Goal: Task Accomplishment & Management: Manage account settings

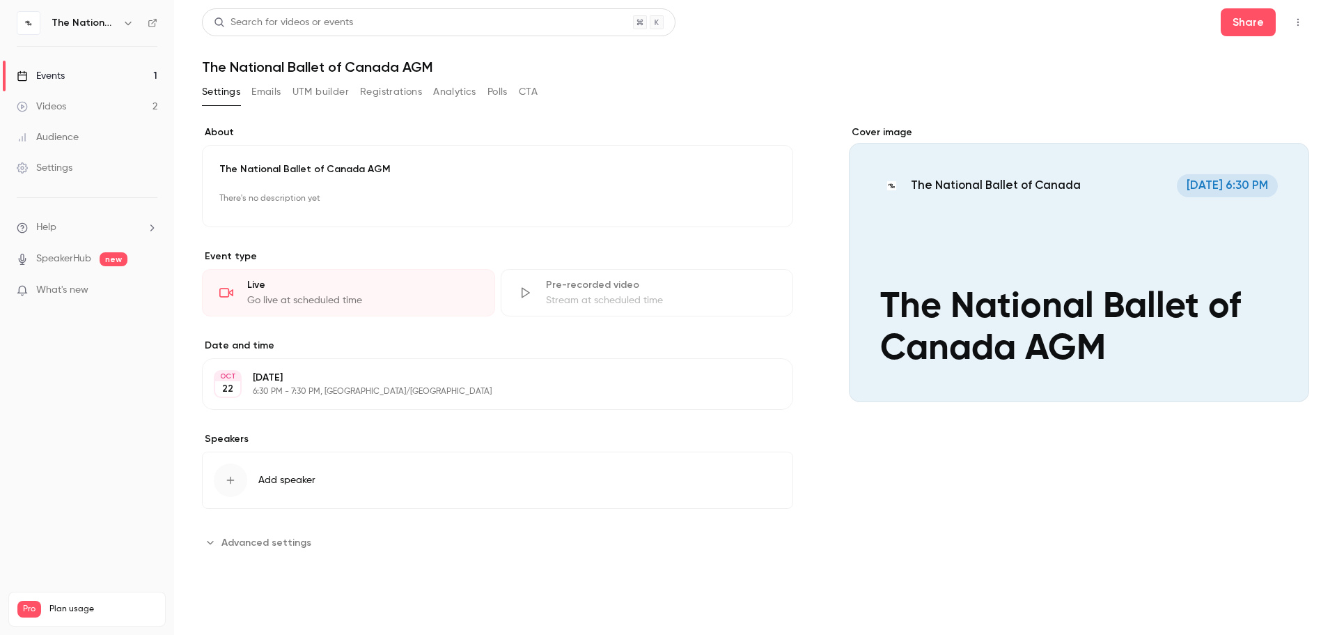
click at [1287, 375] on icon "Cover image" at bounding box center [1283, 376] width 9 height 9
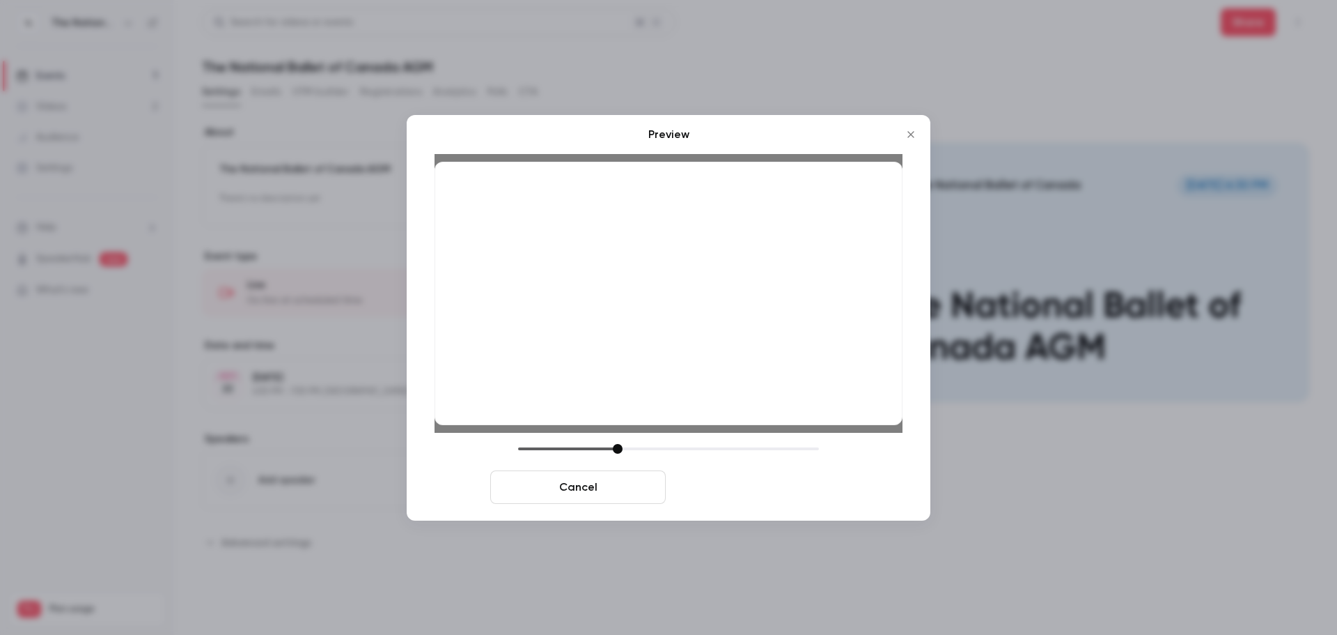
click at [747, 482] on button "Save cover" at bounding box center [759, 486] width 176 height 33
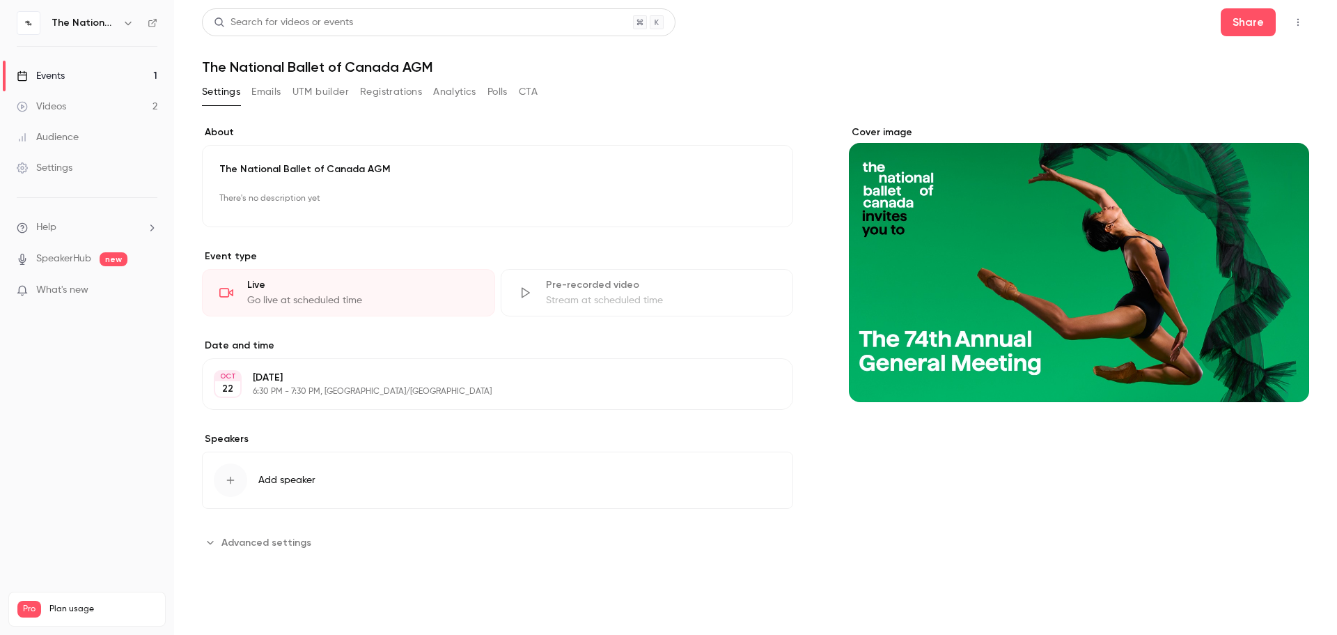
click at [267, 545] on span "Advanced settings" at bounding box center [266, 542] width 90 height 15
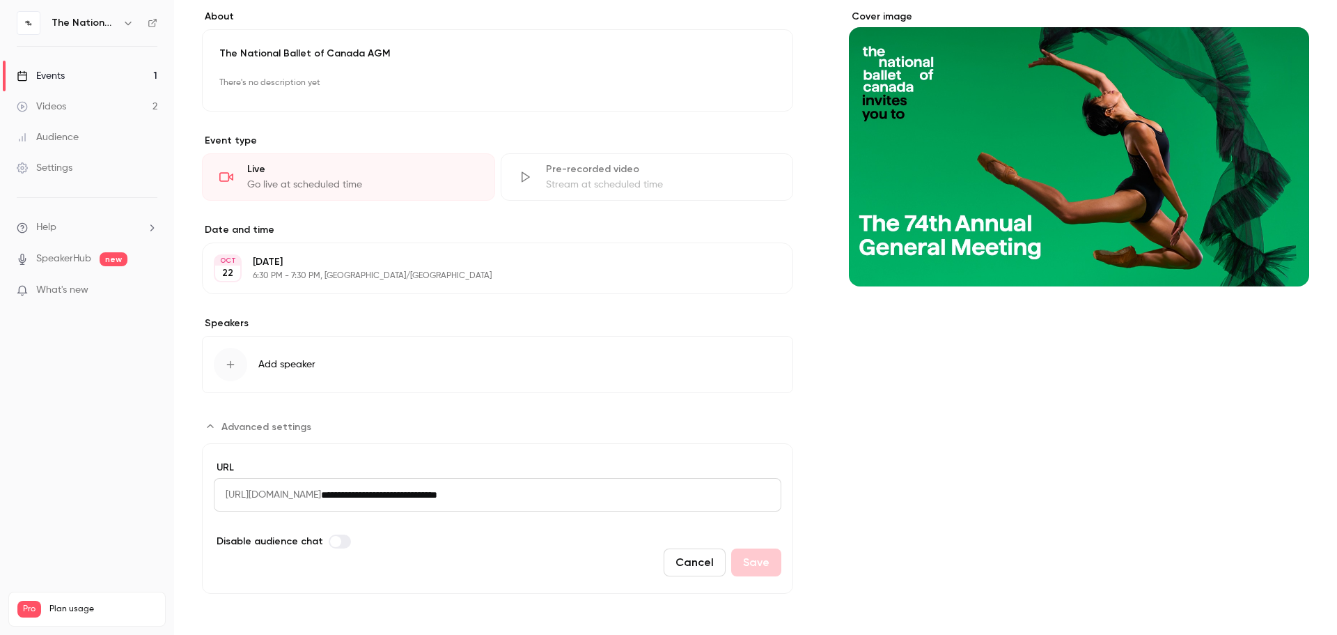
scroll to position [116, 0]
click at [338, 540] on label "Advanced settings" at bounding box center [340, 541] width 22 height 14
click at [751, 566] on button "Save" at bounding box center [756, 561] width 50 height 28
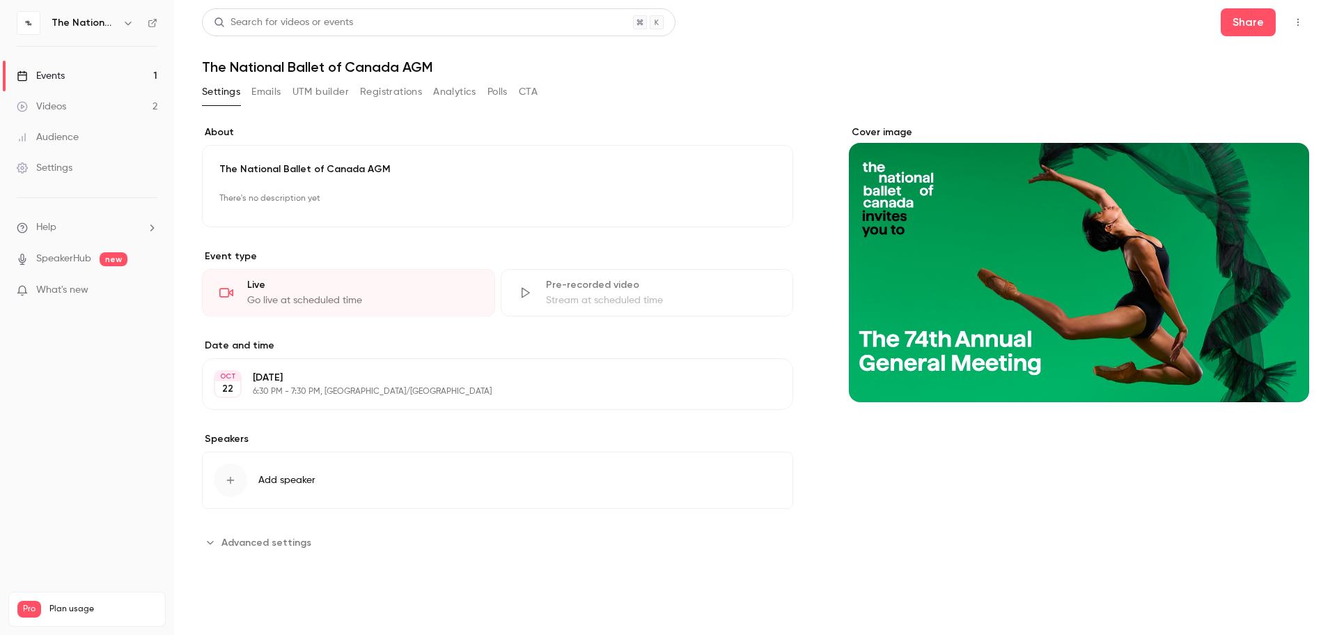
click at [1117, 489] on div "Cover image" at bounding box center [1079, 339] width 460 height 428
click at [82, 78] on link "Events 1" at bounding box center [87, 76] width 174 height 31
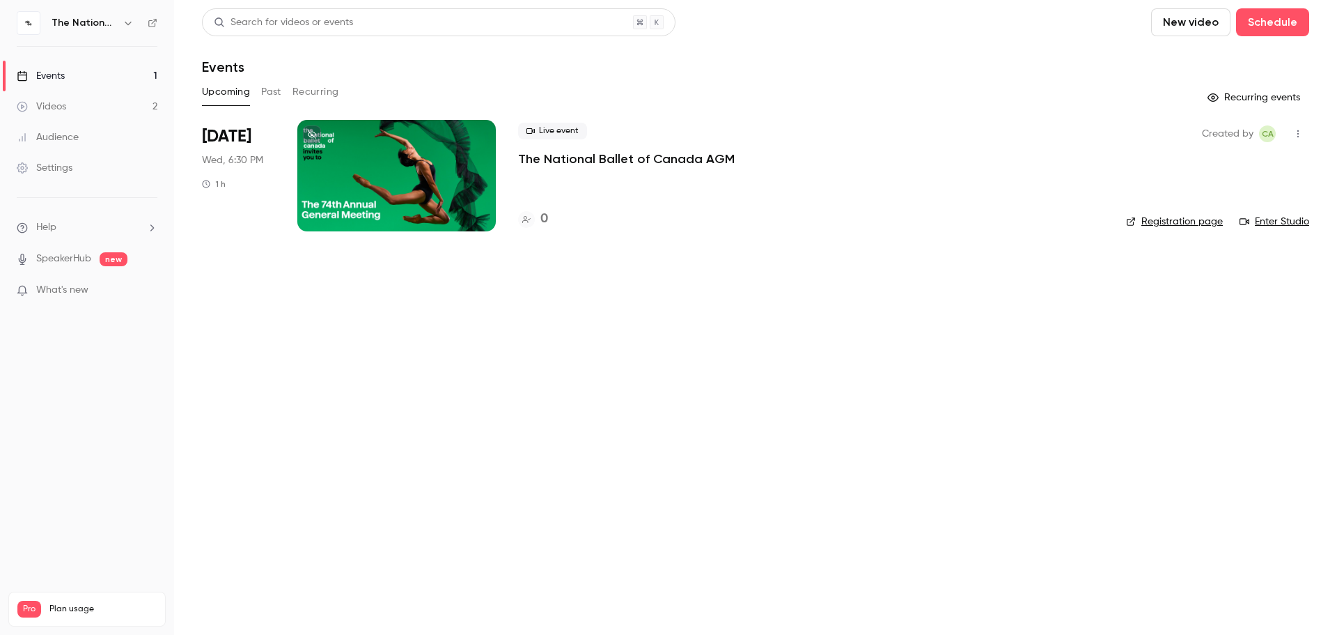
click at [1181, 221] on link "Registration page" at bounding box center [1174, 222] width 97 height 14
click at [123, 423] on nav "The National Ballet of Canada Events 1 Videos 2 Audience Settings Help SpeakerH…" at bounding box center [87, 317] width 174 height 635
click at [10, 421] on nav "The National Ballet of Canada Events 1 Videos 2 Audience Settings Help SpeakerH…" at bounding box center [87, 317] width 174 height 635
